Goal: Task Accomplishment & Management: Manage account settings

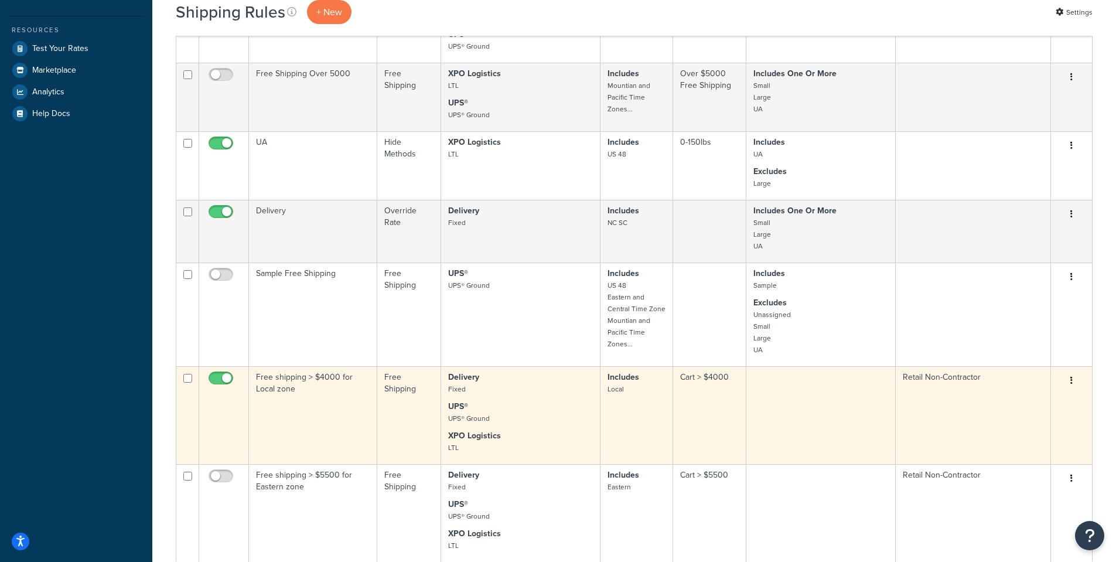
scroll to position [410, 0]
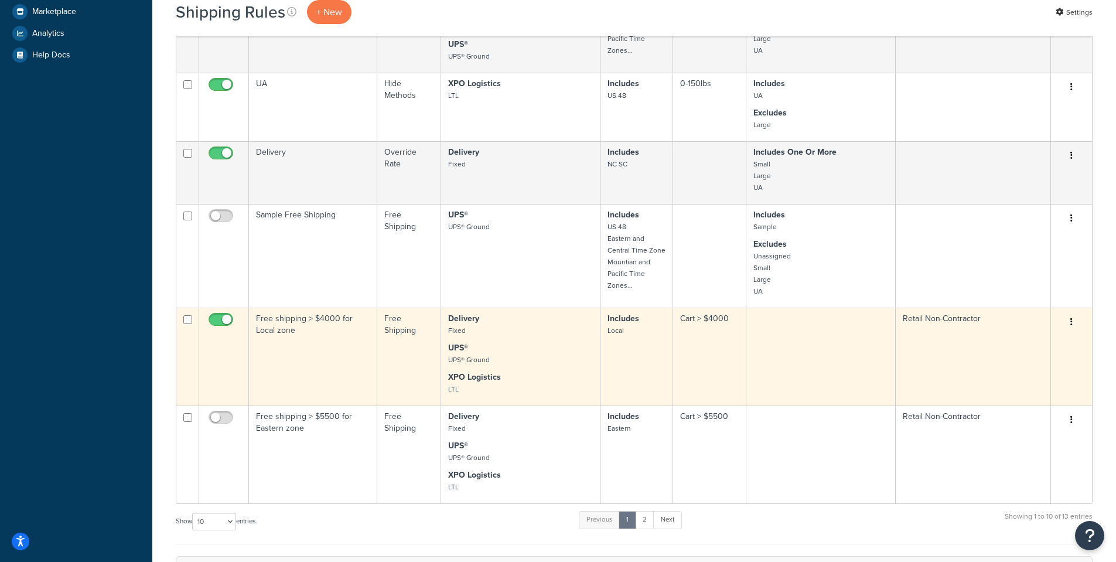
click at [211, 316] on input "checkbox" at bounding box center [222, 322] width 32 height 15
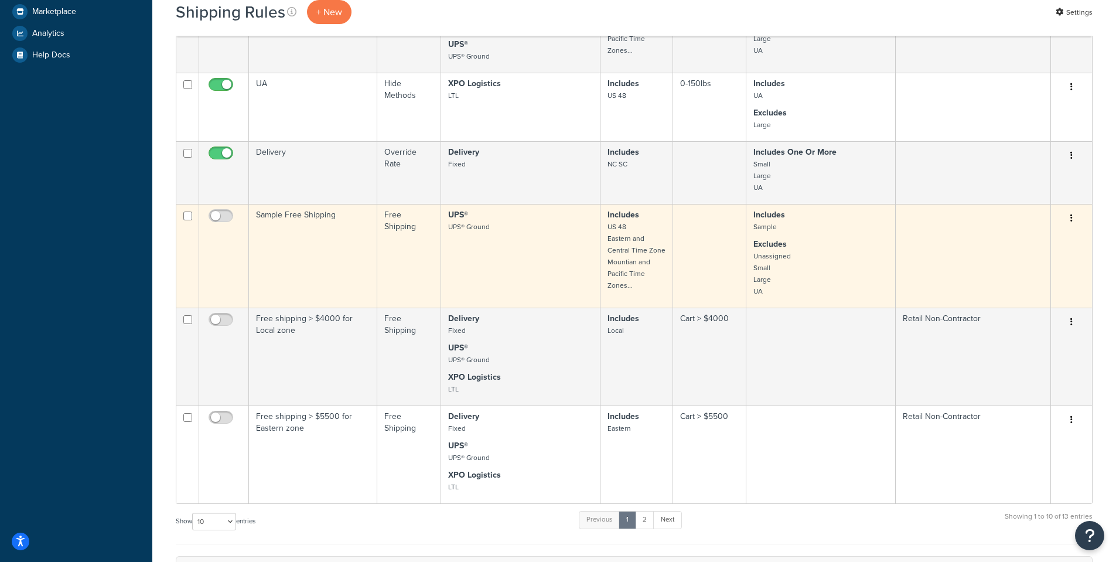
checkbox input "true"
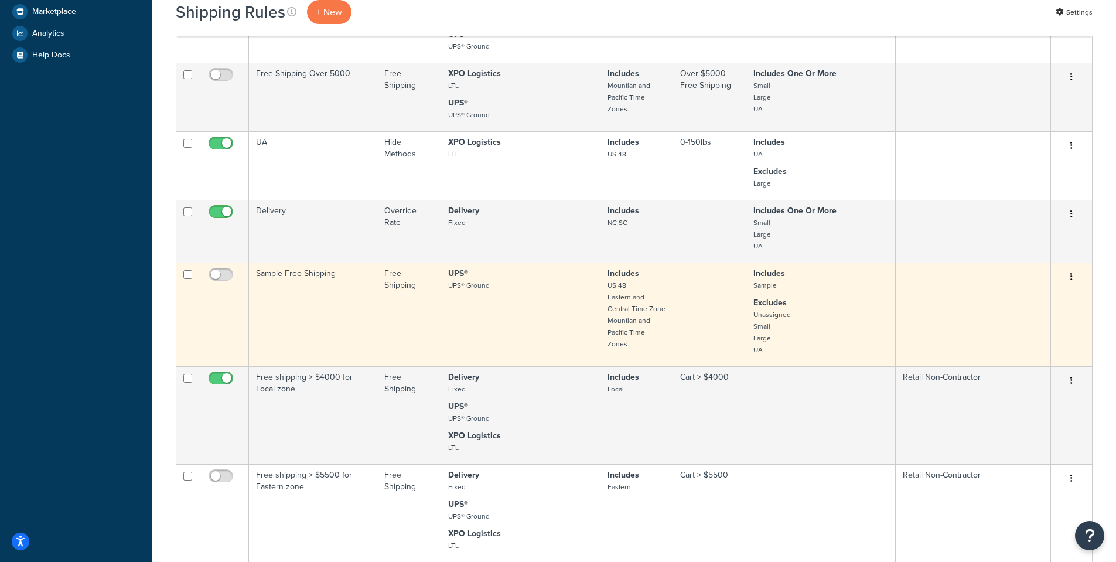
scroll to position [586, 0]
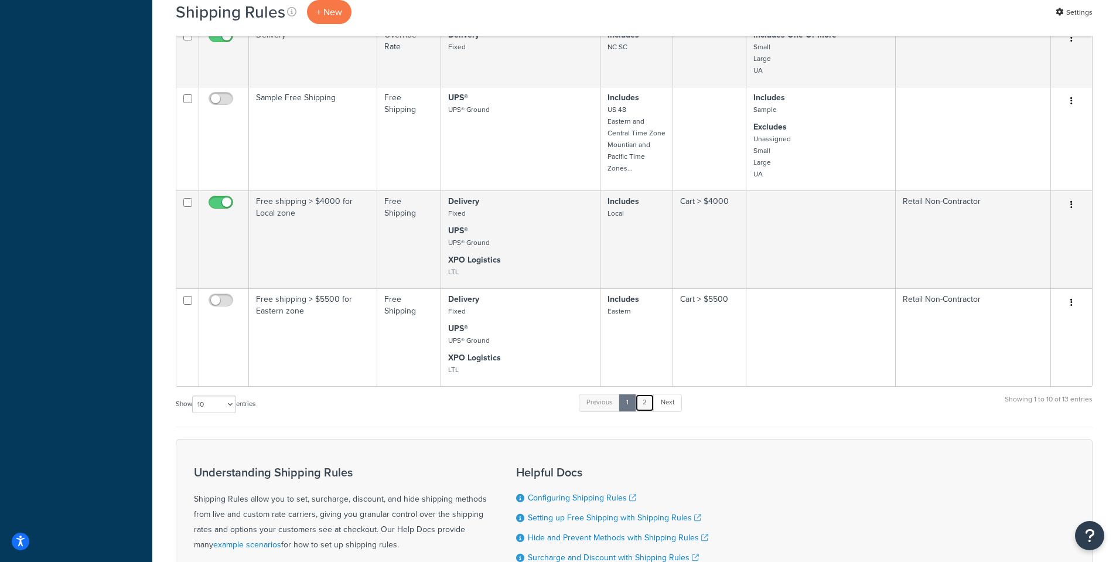
click at [641, 399] on link "2" at bounding box center [644, 403] width 19 height 18
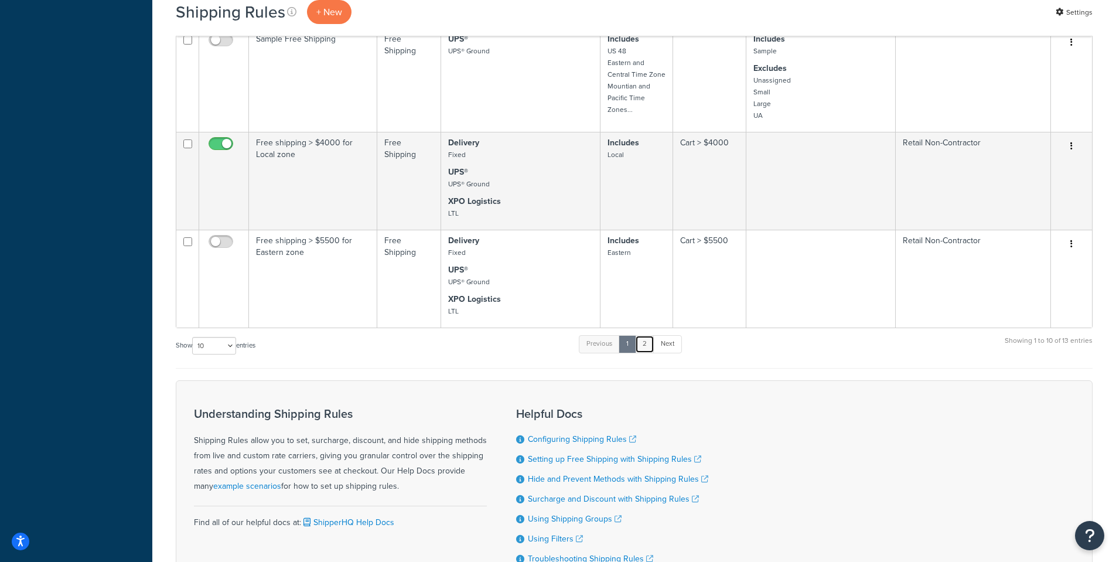
scroll to position [0, 0]
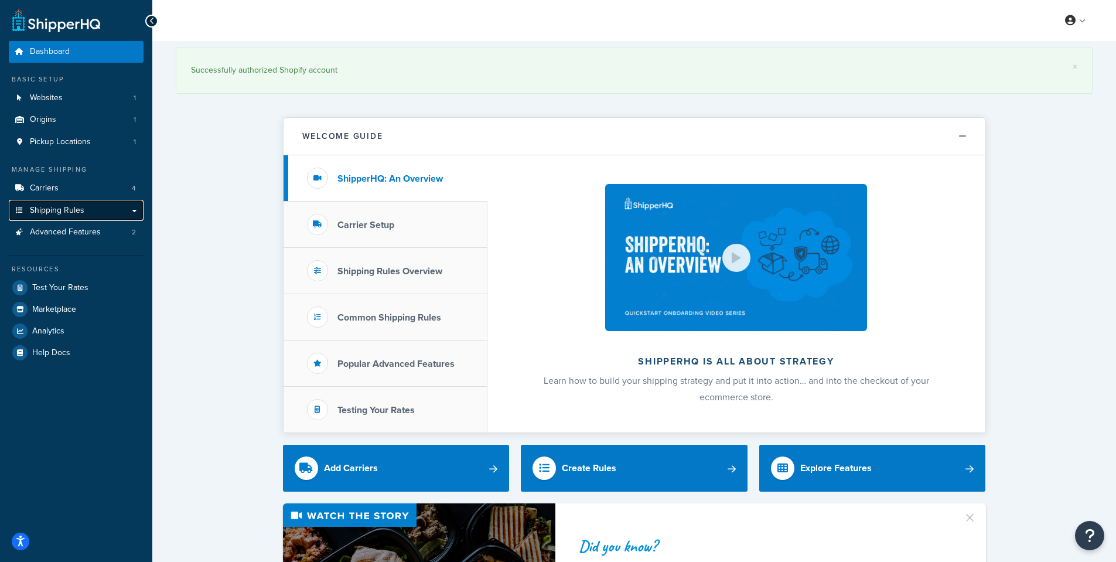
click at [71, 203] on link "Shipping Rules" at bounding box center [76, 211] width 135 height 22
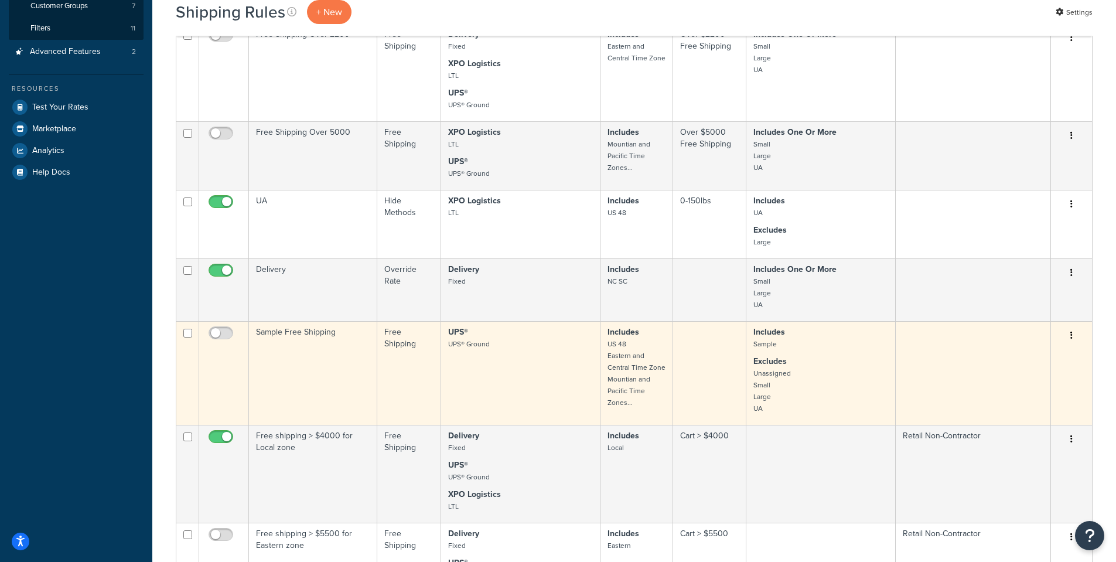
scroll to position [352, 0]
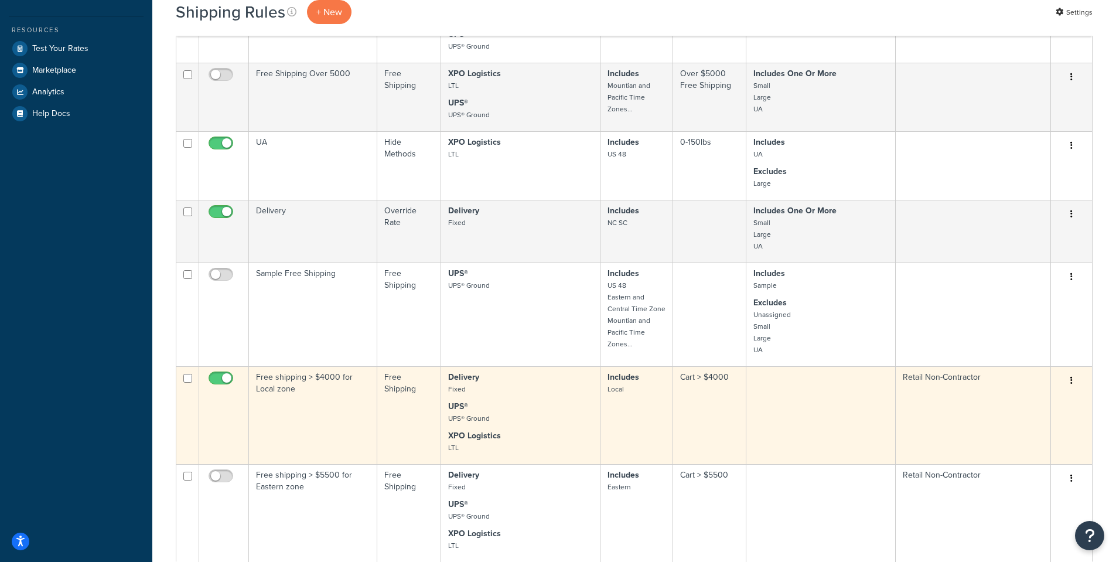
click at [224, 385] on input "checkbox" at bounding box center [222, 381] width 32 height 15
checkbox input "false"
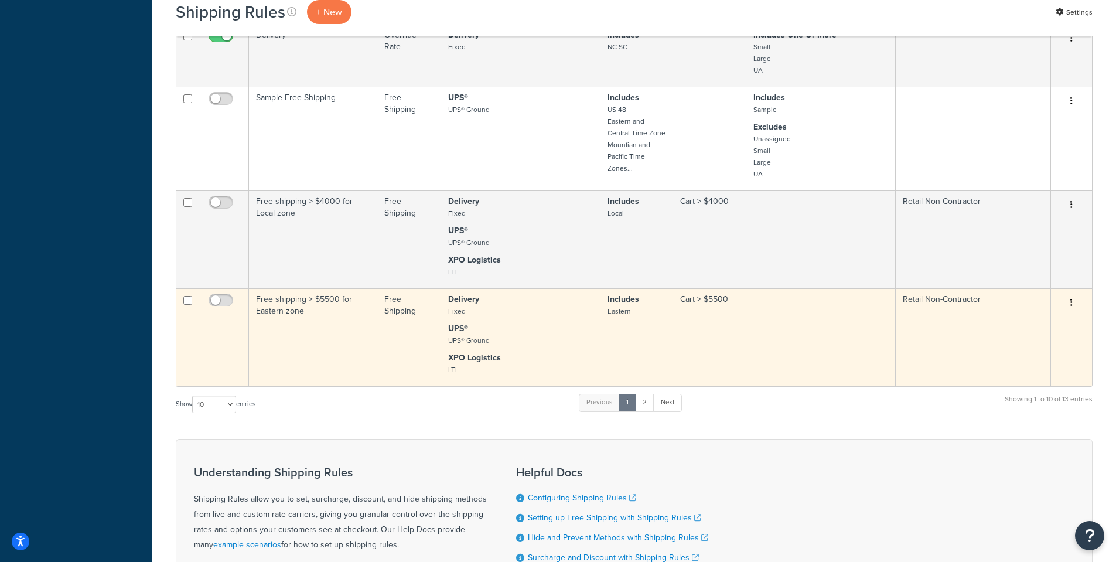
scroll to position [586, 0]
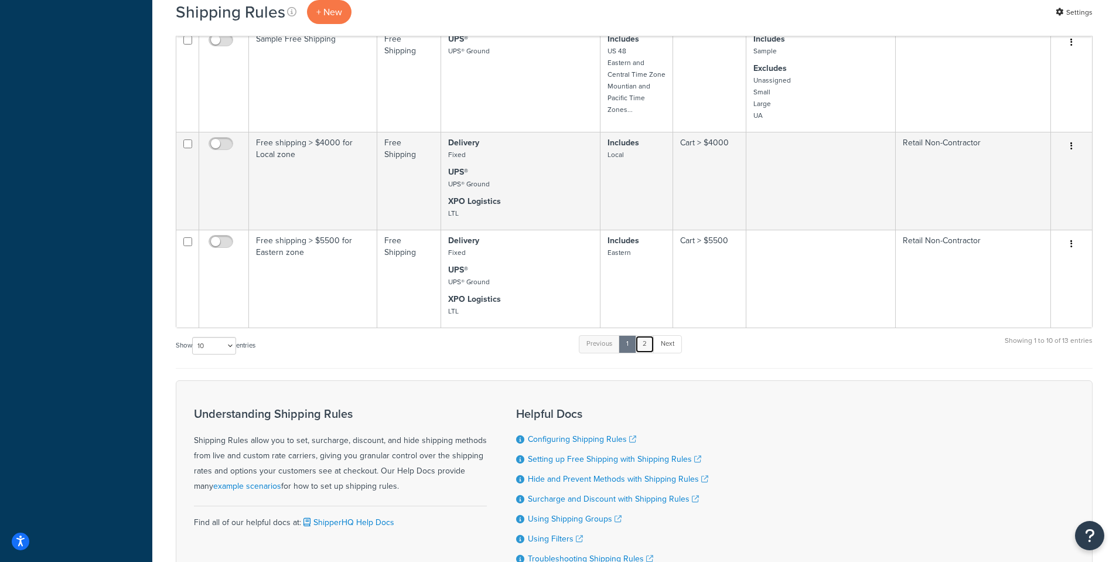
click at [650, 348] on link "2" at bounding box center [644, 344] width 19 height 18
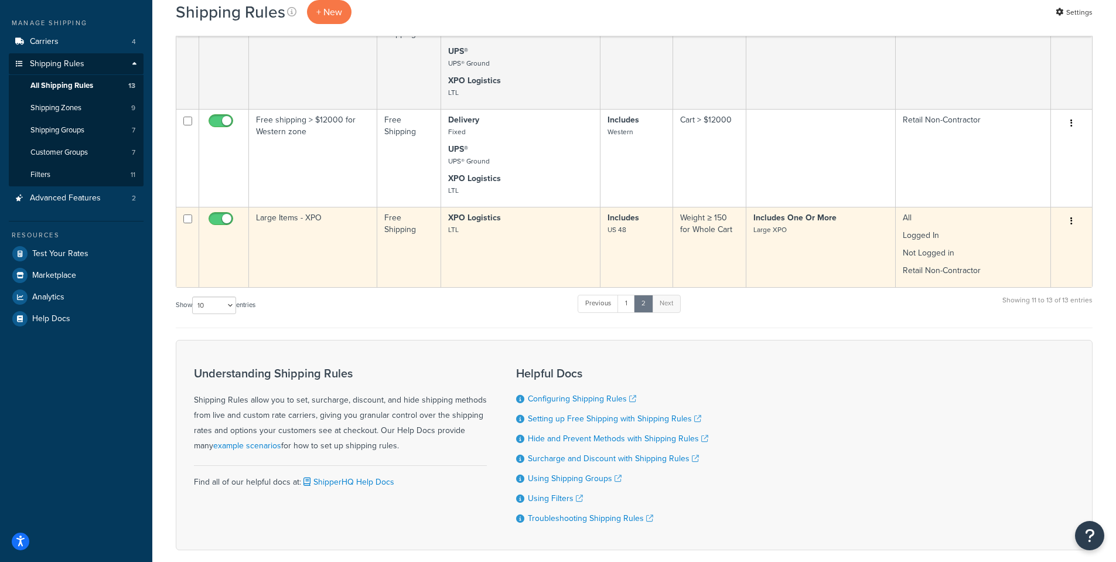
scroll to position [29, 0]
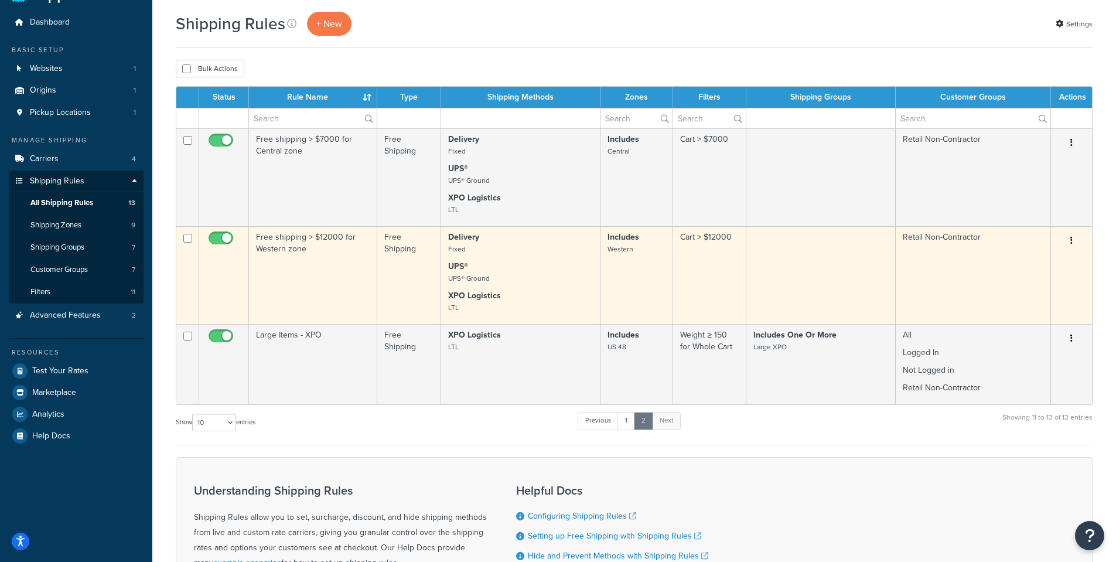
click at [223, 236] on input "checkbox" at bounding box center [222, 241] width 32 height 15
checkbox input "false"
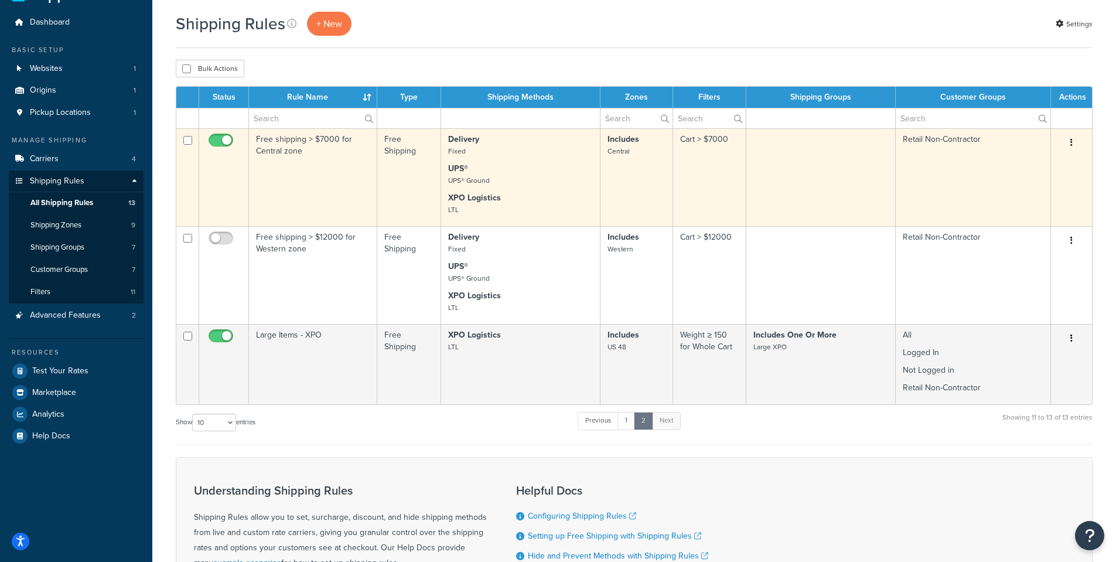
click at [223, 137] on input "checkbox" at bounding box center [222, 143] width 32 height 15
checkbox input "false"
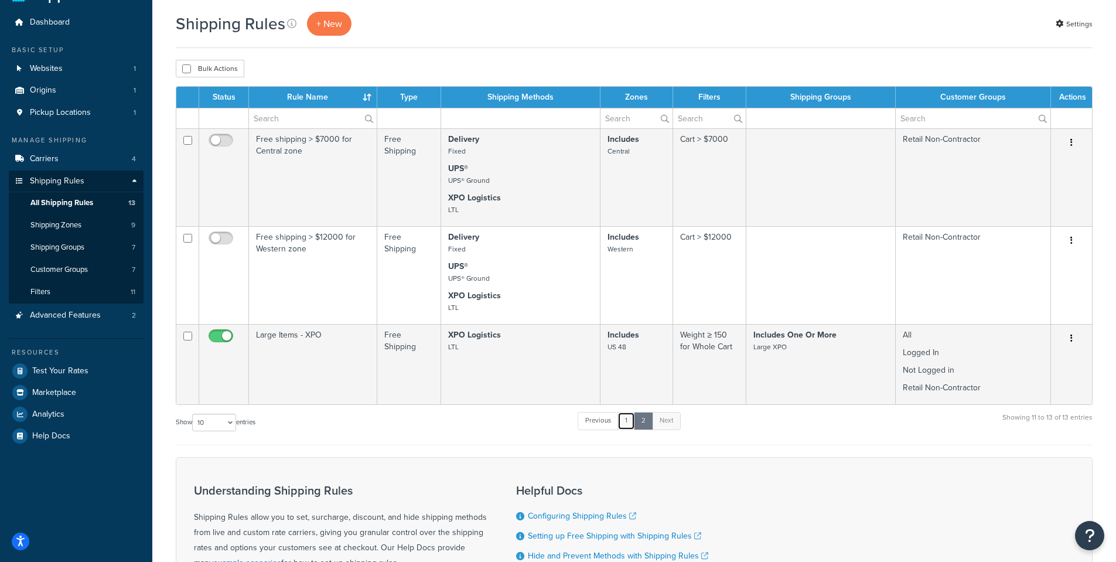
click at [631, 418] on link "1" at bounding box center [627, 421] width 18 height 18
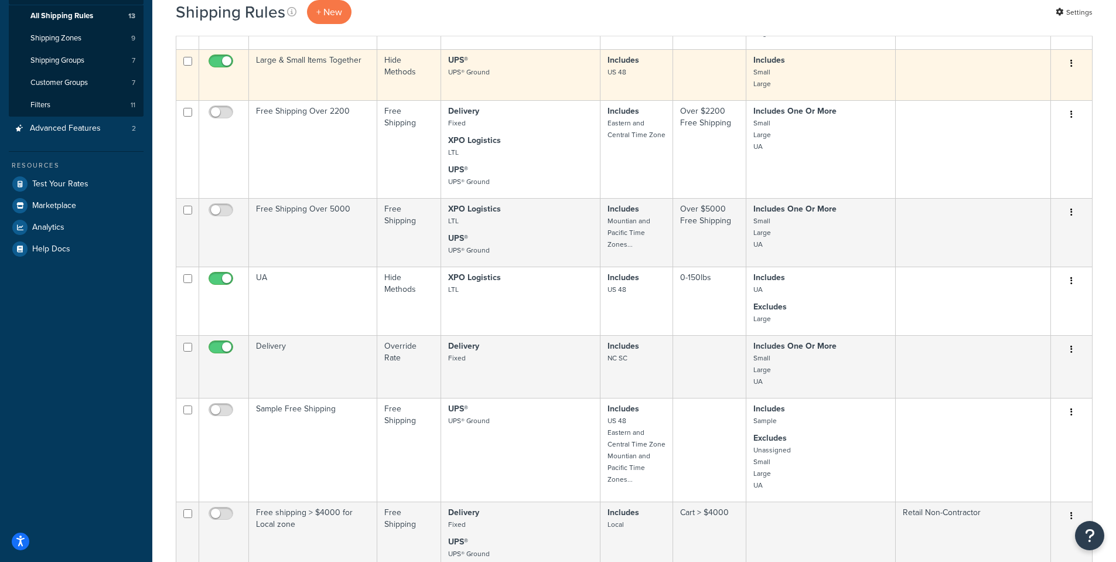
scroll to position [0, 0]
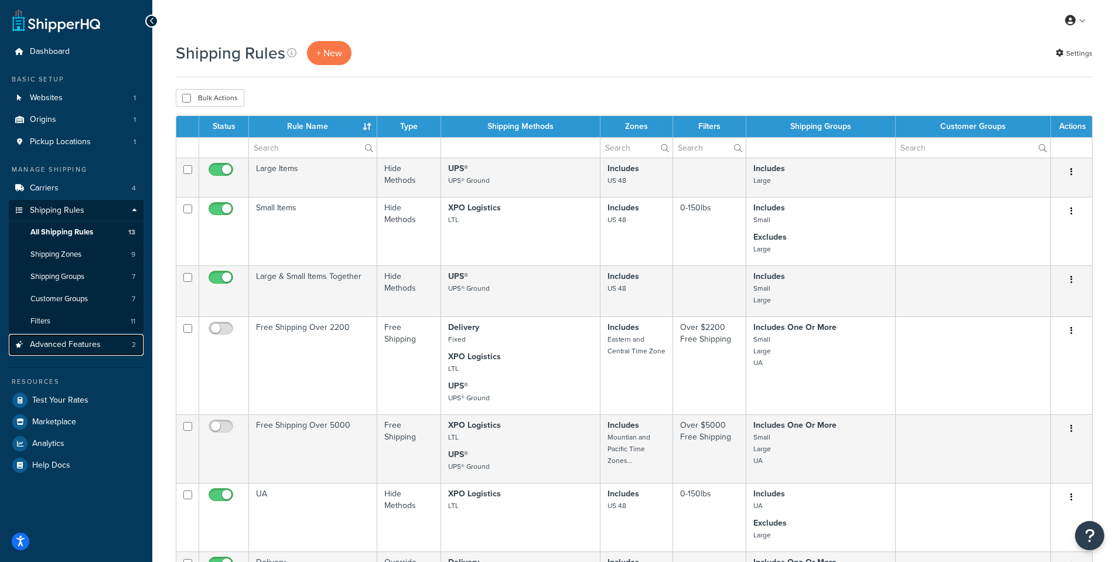
click at [80, 345] on span "Advanced Features" at bounding box center [65, 345] width 71 height 10
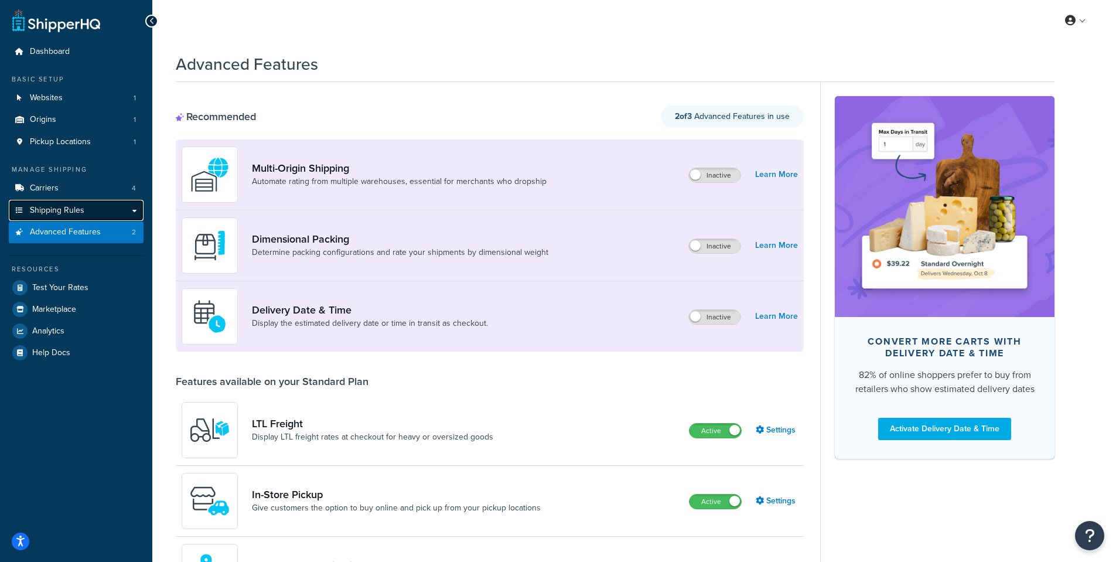
click at [59, 207] on span "Shipping Rules" at bounding box center [57, 211] width 55 height 10
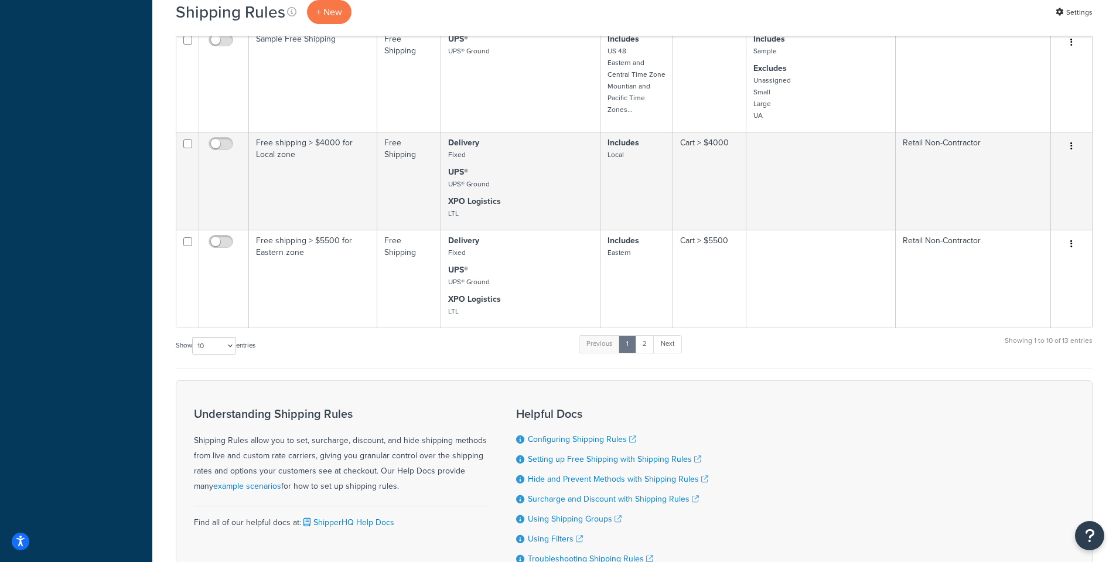
scroll to position [685, 0]
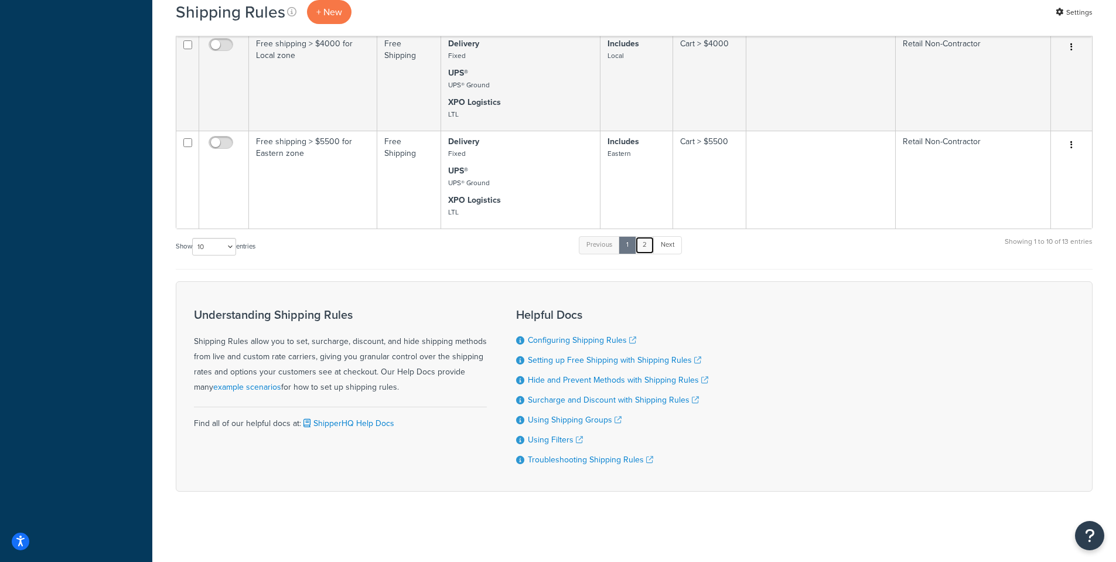
click at [645, 243] on link "2" at bounding box center [644, 245] width 19 height 18
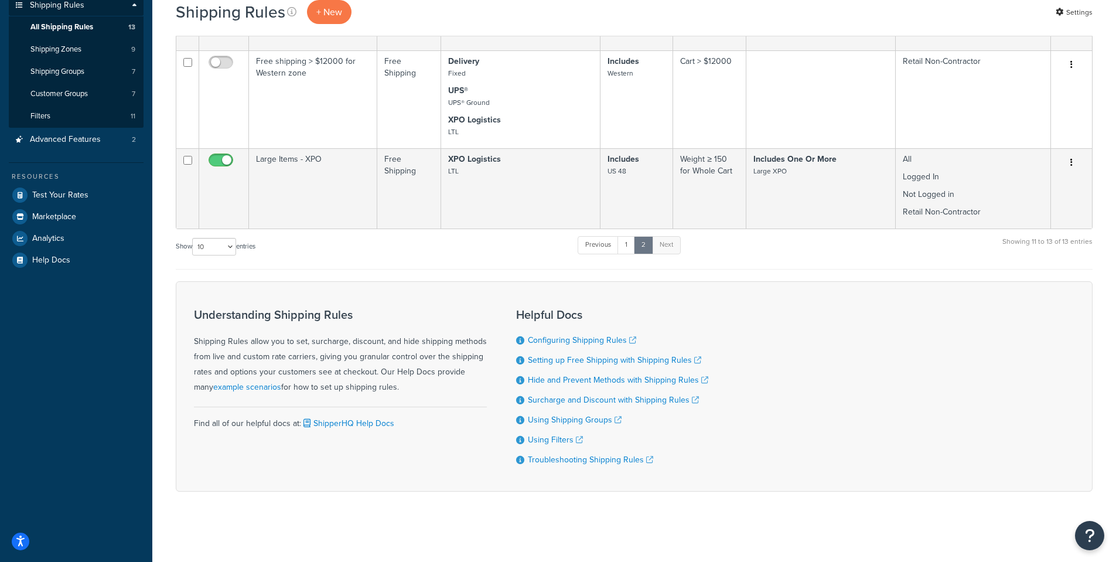
scroll to position [0, 0]
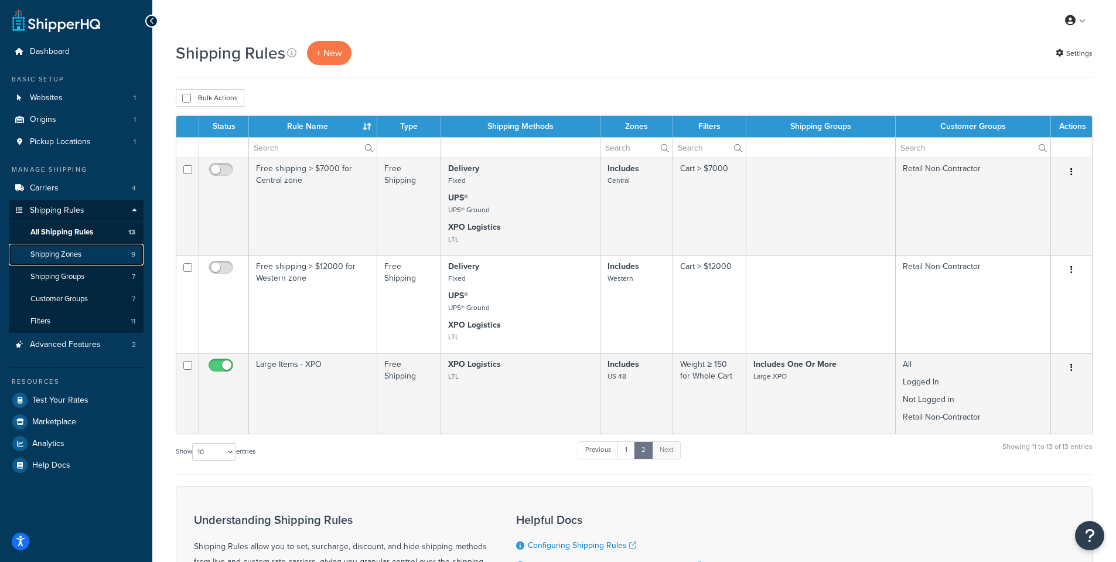
click at [77, 253] on span "Shipping Zones" at bounding box center [55, 255] width 51 height 10
